Goal: Answer question/provide support: Share knowledge or assist other users

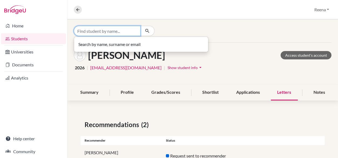
click at [94, 30] on input "Find student by name..." at bounding box center [107, 31] width 67 height 10
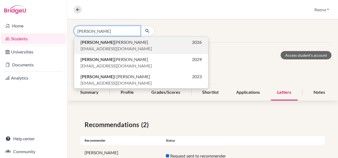
type input "Aarush"
click at [106, 44] on span "Aarush Anand" at bounding box center [115, 42] width 68 height 6
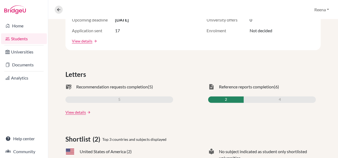
scroll to position [123, 0]
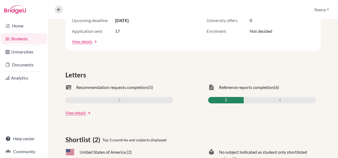
click at [218, 101] on div "2" at bounding box center [226, 100] width 36 height 6
drag, startPoint x: 218, startPoint y: 101, endPoint x: 225, endPoint y: 117, distance: 17.9
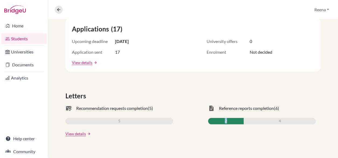
scroll to position [103, 0]
click at [65, 132] on link "View details" at bounding box center [75, 134] width 20 height 6
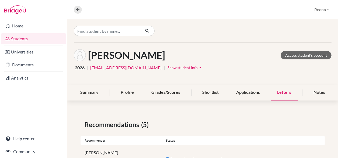
click at [279, 90] on div "Letters" at bounding box center [284, 93] width 27 height 16
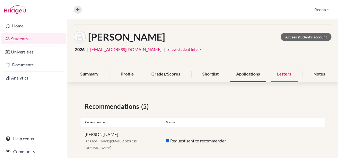
scroll to position [17, 0]
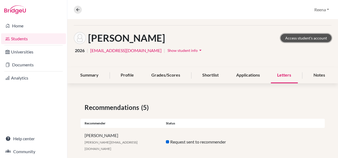
click at [291, 38] on link "Access student's account" at bounding box center [306, 38] width 51 height 8
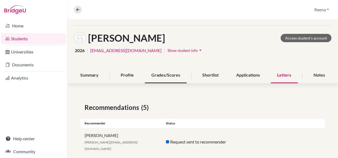
click at [164, 75] on div "Grades/Scores" at bounding box center [166, 76] width 42 height 16
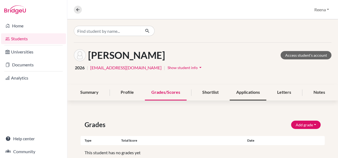
click at [243, 90] on div "Applications" at bounding box center [248, 93] width 37 height 16
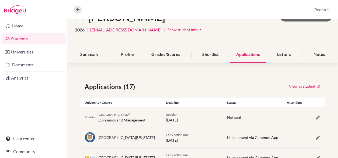
scroll to position [15, 0]
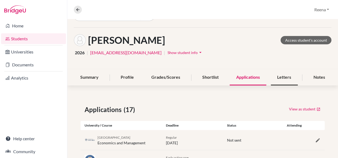
click at [277, 79] on div "Letters" at bounding box center [284, 78] width 27 height 16
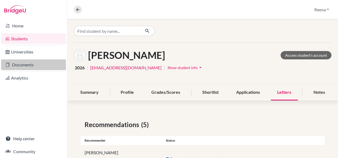
click at [30, 65] on link "Documents" at bounding box center [33, 65] width 65 height 11
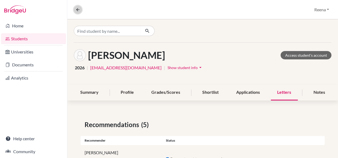
click at [80, 11] on button at bounding box center [78, 10] width 8 height 8
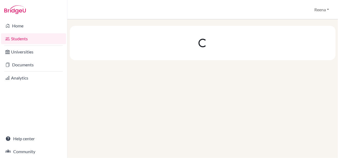
click at [107, 83] on div at bounding box center [202, 88] width 271 height 139
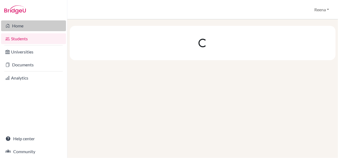
click at [26, 26] on link "Home" at bounding box center [33, 25] width 65 height 11
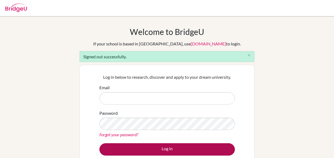
type input "[EMAIL_ADDRESS][DOMAIN_NAME]"
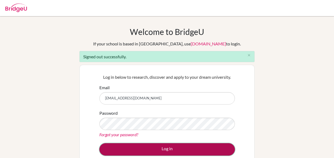
click at [166, 150] on button "Log in" at bounding box center [166, 150] width 135 height 12
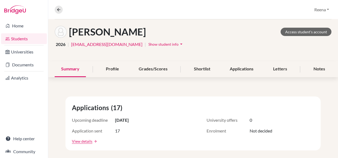
scroll to position [22, 0]
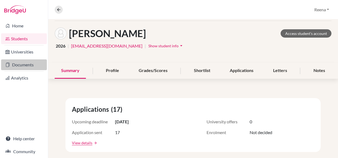
click at [29, 63] on link "Documents" at bounding box center [24, 65] width 46 height 11
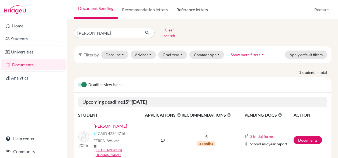
click at [189, 11] on link "Reference letters" at bounding box center [192, 9] width 40 height 19
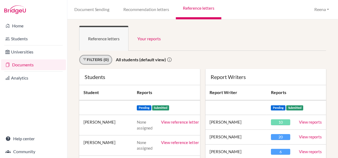
click at [96, 60] on link "Filters (0)" at bounding box center [95, 60] width 33 height 10
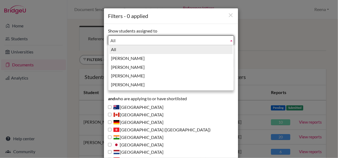
click at [117, 40] on span "All" at bounding box center [168, 41] width 116 height 10
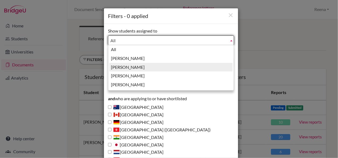
click at [120, 67] on li "Guglani, Reena" at bounding box center [170, 67] width 123 height 9
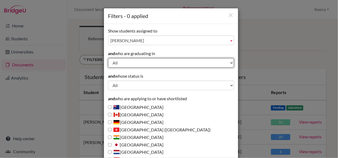
click at [120, 63] on select "All 2029 2028 2027 2026 2025 2024 2023 2022" at bounding box center [171, 63] width 126 height 10
select select "2026"
click at [108, 58] on select "All 2029 2028 2027 2026 2025 2024 2023 2022" at bounding box center [171, 63] width 126 height 10
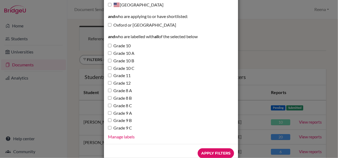
scroll to position [197, 0]
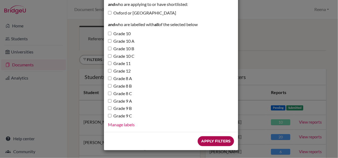
click at [202, 144] on input "Apply Filters" at bounding box center [216, 142] width 36 height 10
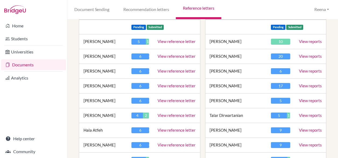
scroll to position [103, 0]
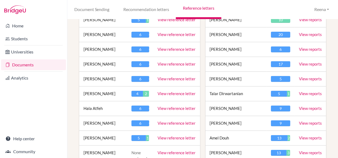
click at [170, 96] on link "View reference letter" at bounding box center [177, 93] width 38 height 5
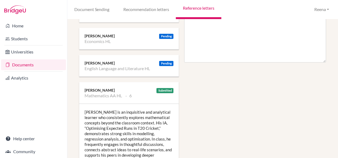
scroll to position [255, 0]
